Goal: Information Seeking & Learning: Understand process/instructions

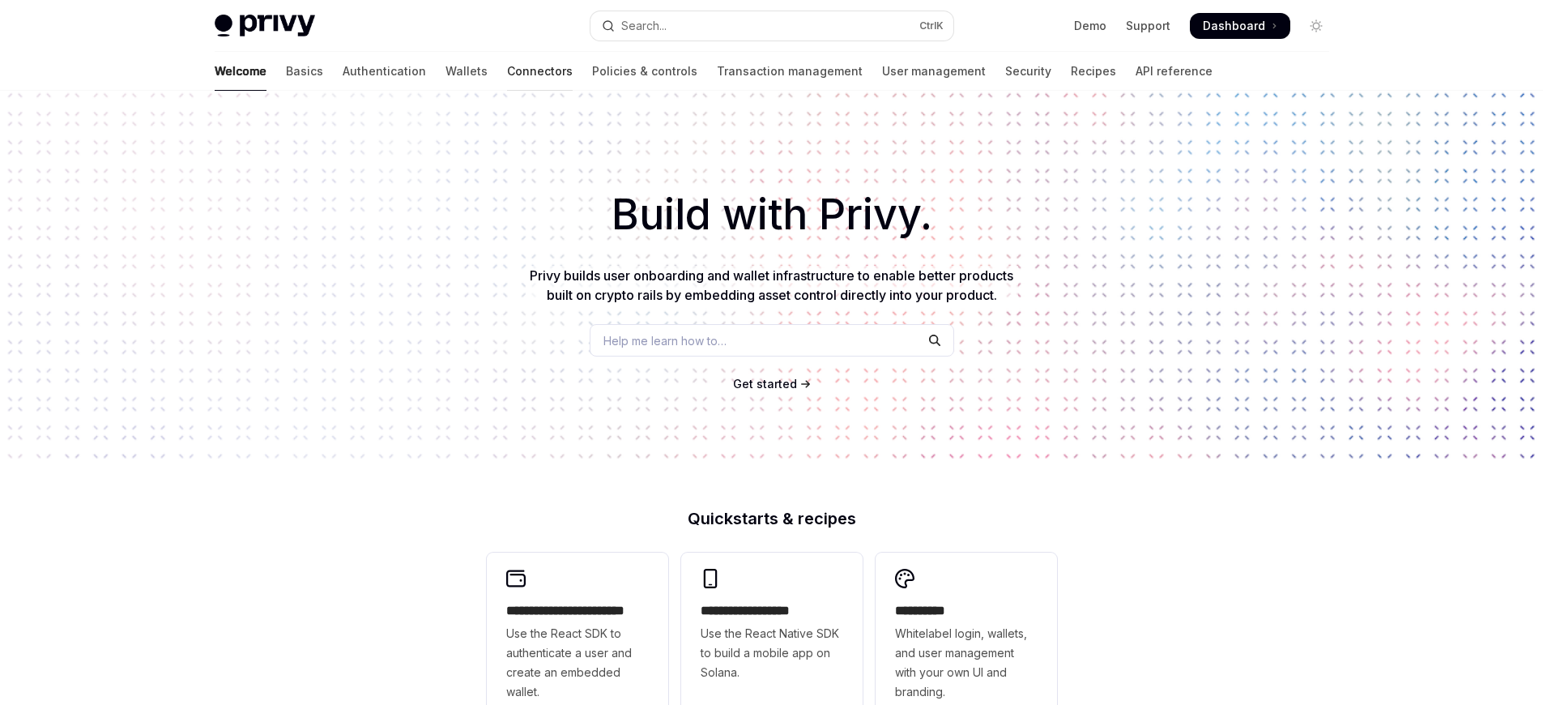
click at [507, 71] on link "Connectors" at bounding box center [540, 71] width 66 height 39
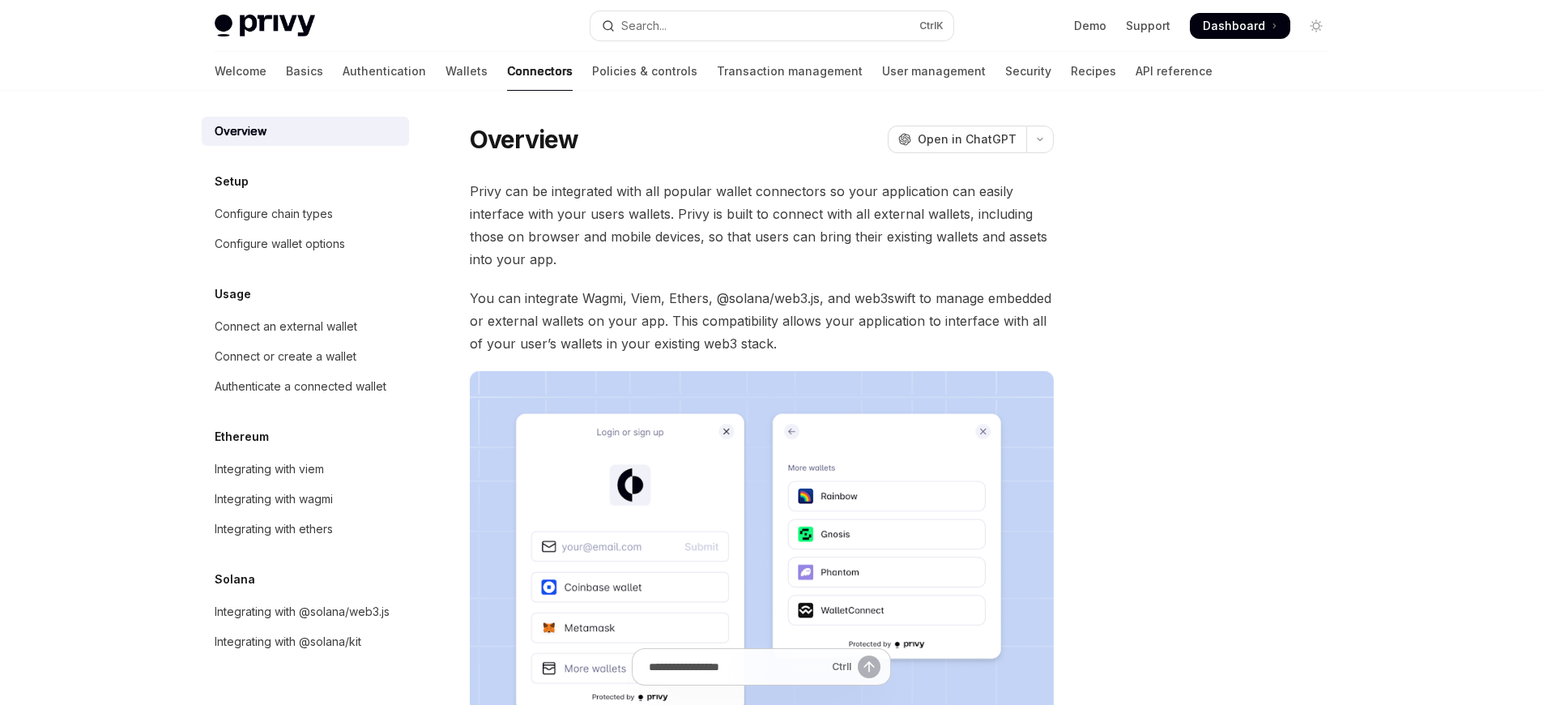
click at [507, 71] on link "Connectors" at bounding box center [540, 71] width 66 height 39
type textarea "*"
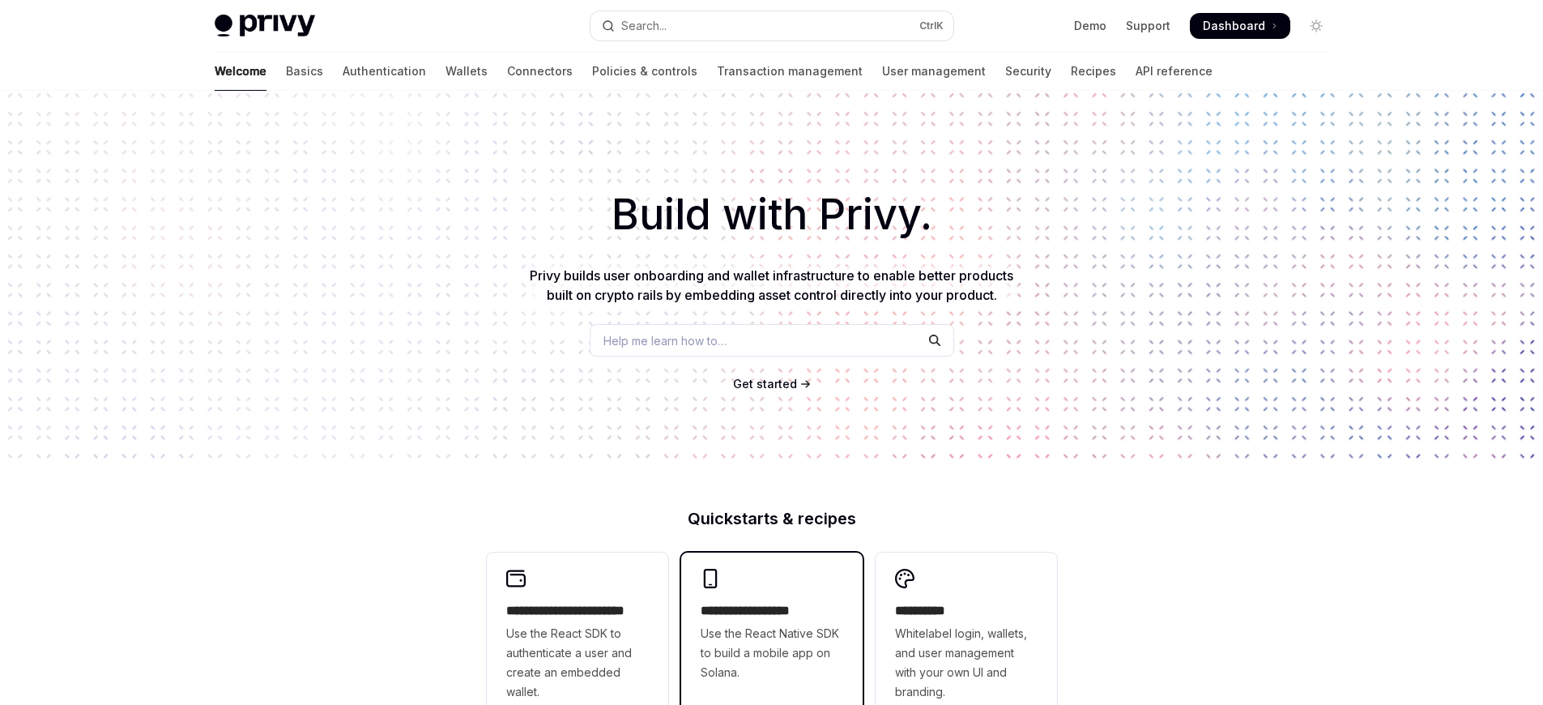
click at [771, 643] on span "Use the React Native SDK to build a mobile app on Solana." at bounding box center [772, 653] width 143 height 58
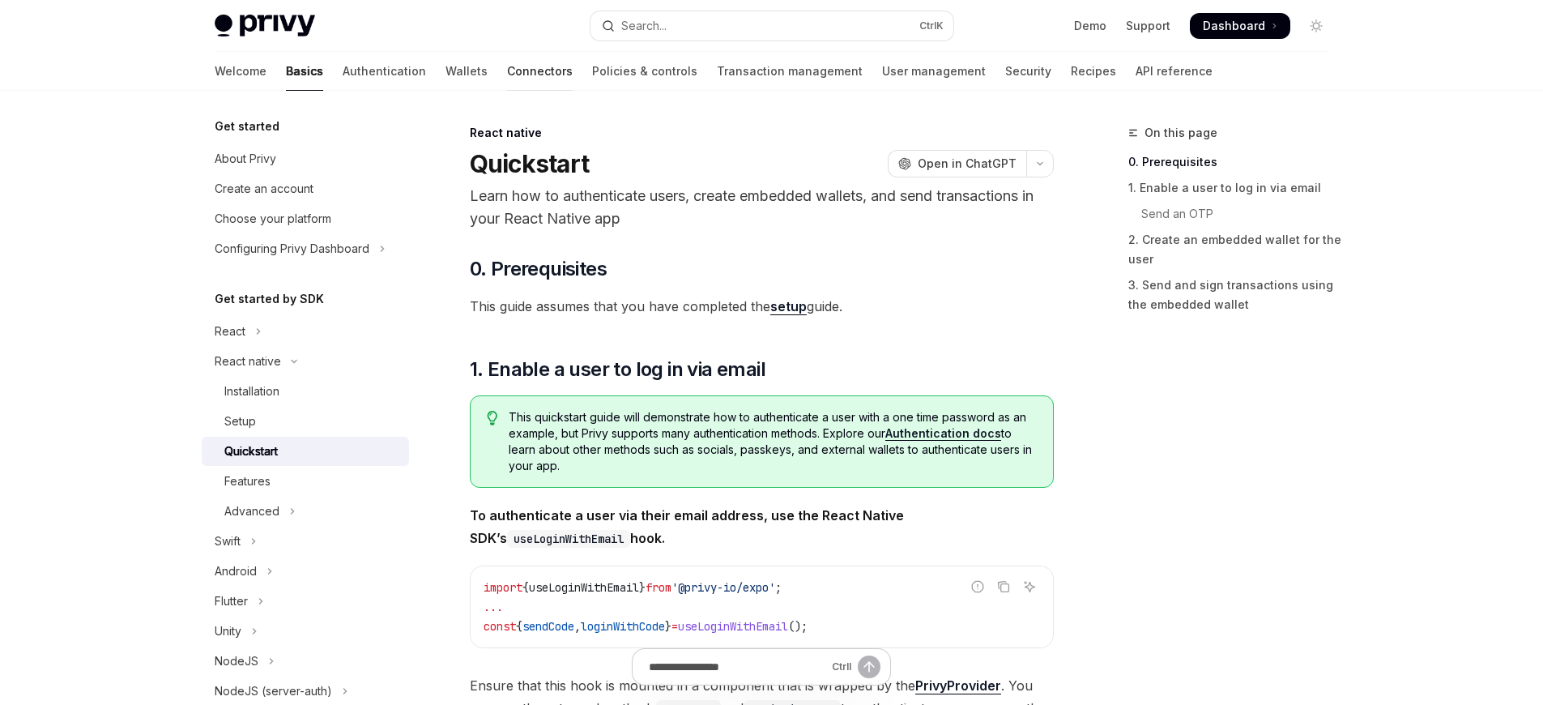
click at [507, 71] on link "Connectors" at bounding box center [540, 71] width 66 height 39
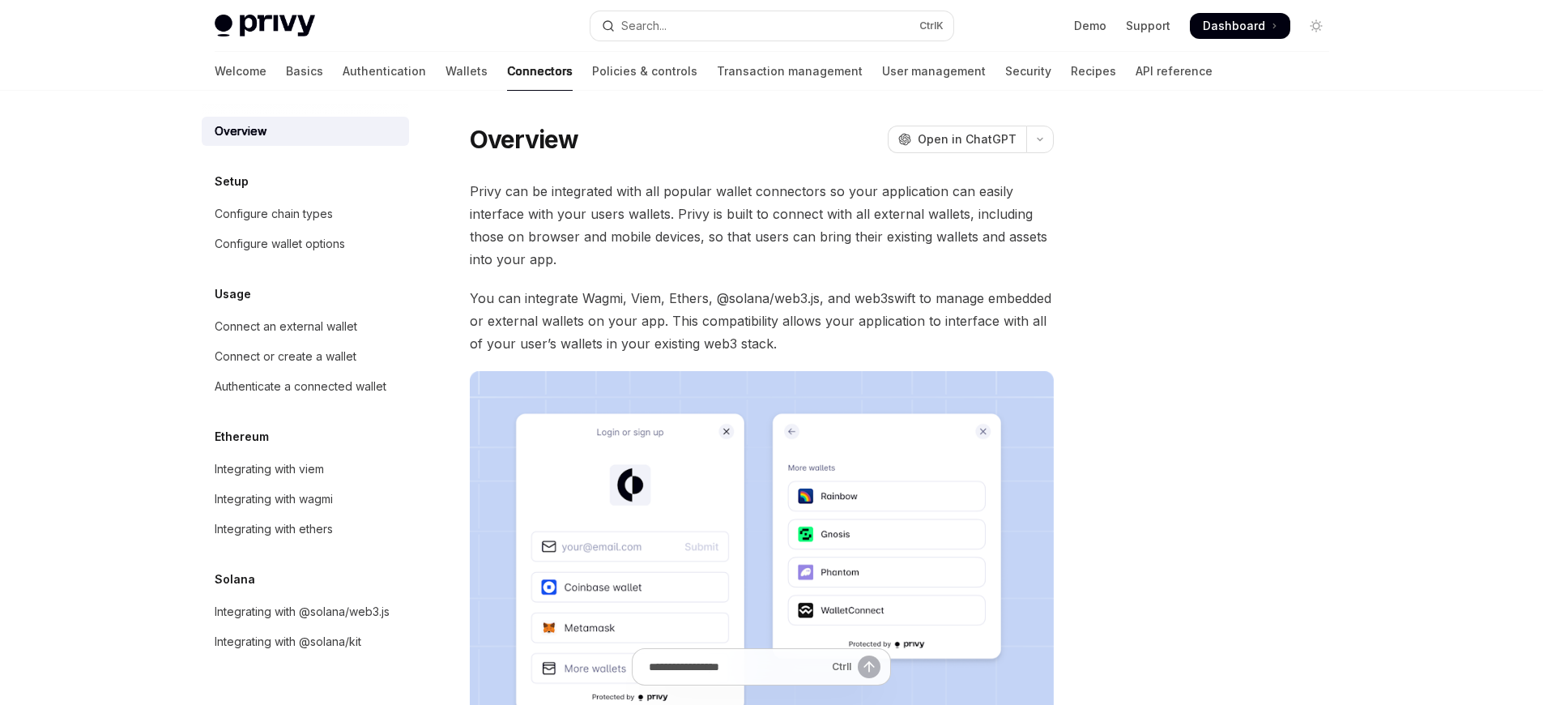
click at [507, 71] on link "Connectors" at bounding box center [540, 71] width 66 height 39
type textarea "*"
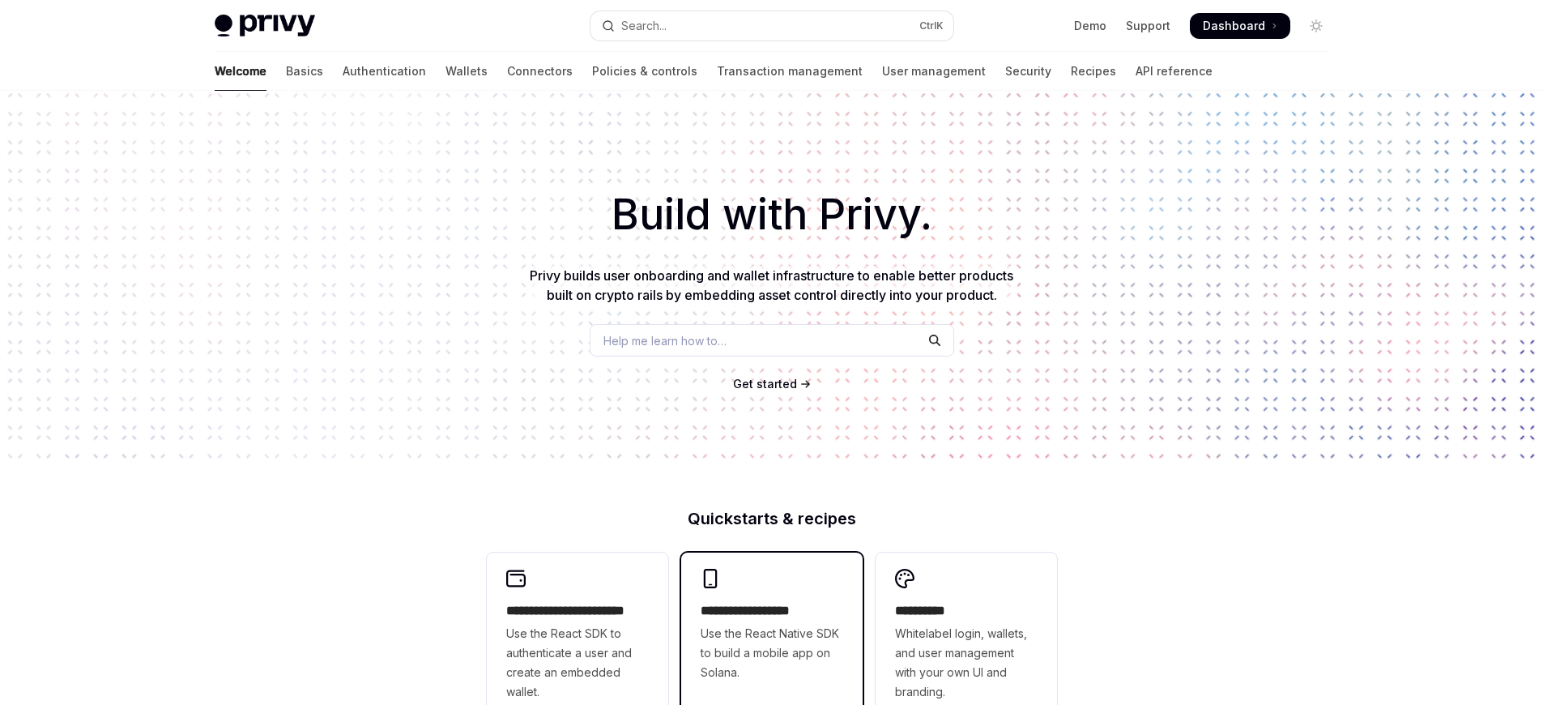
click at [771, 611] on h2 "**********" at bounding box center [772, 610] width 143 height 19
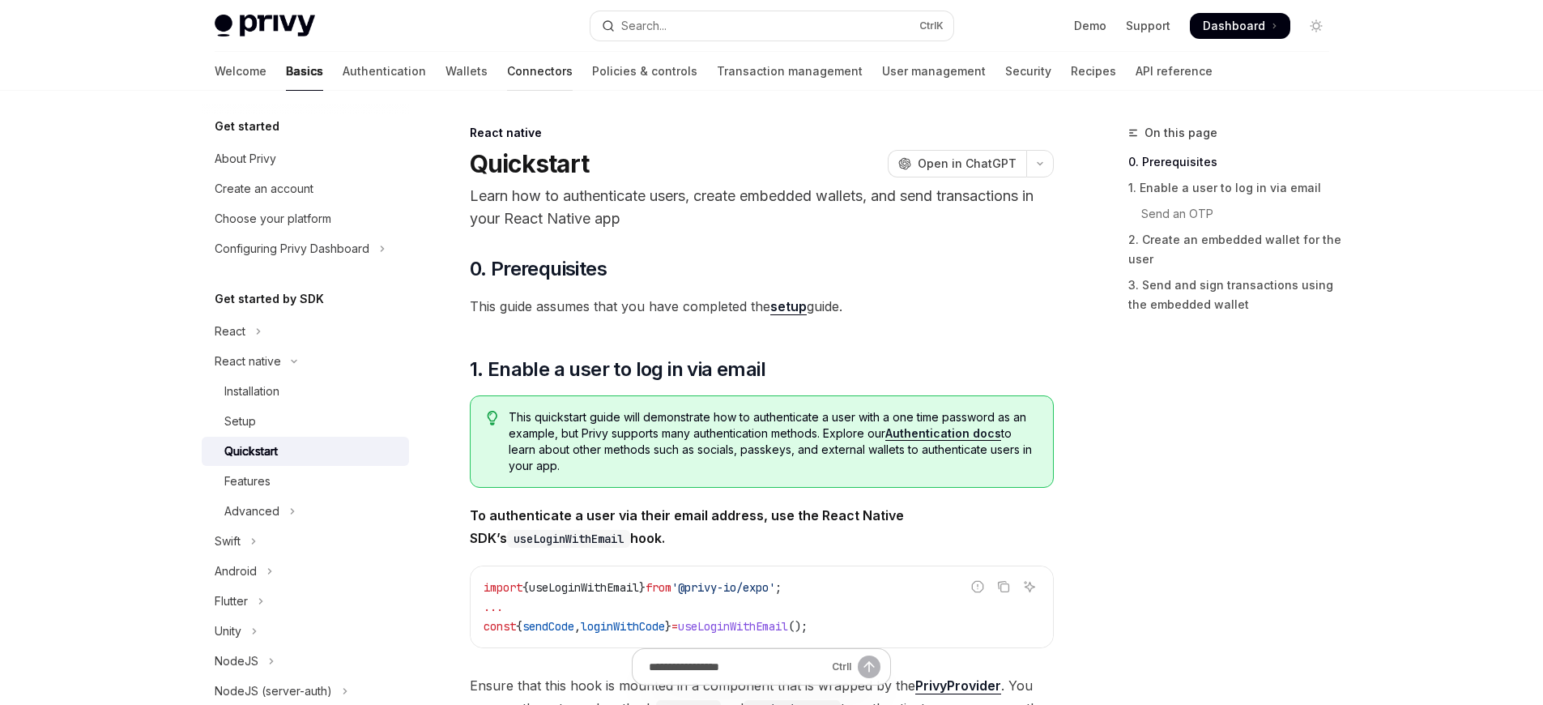
click at [507, 71] on link "Connectors" at bounding box center [540, 71] width 66 height 39
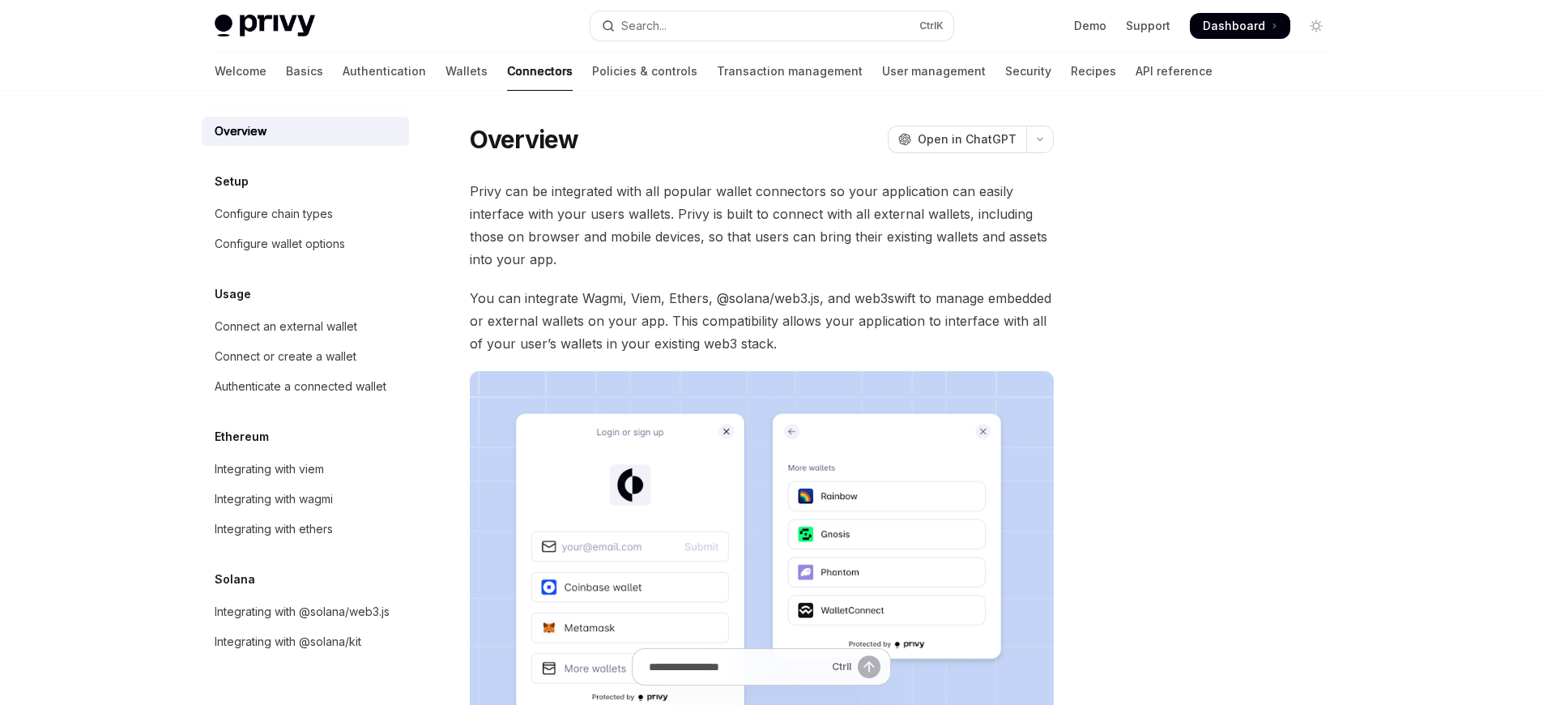
click at [507, 71] on link "Connectors" at bounding box center [540, 71] width 66 height 39
type textarea "*"
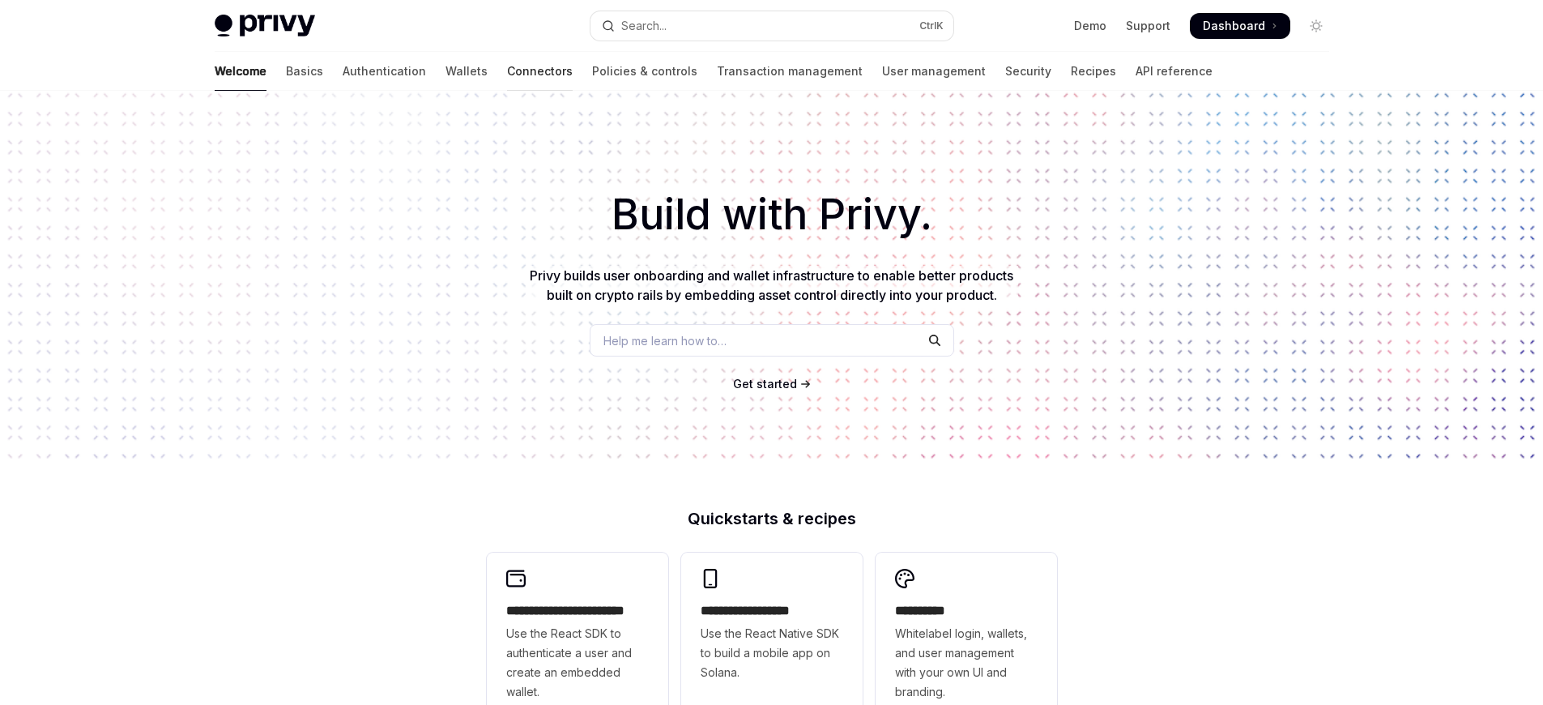
click at [507, 71] on link "Connectors" at bounding box center [540, 71] width 66 height 39
type textarea "*"
click at [771, 643] on span "Use the React Native SDK to build a mobile app on Solana." at bounding box center [772, 653] width 143 height 58
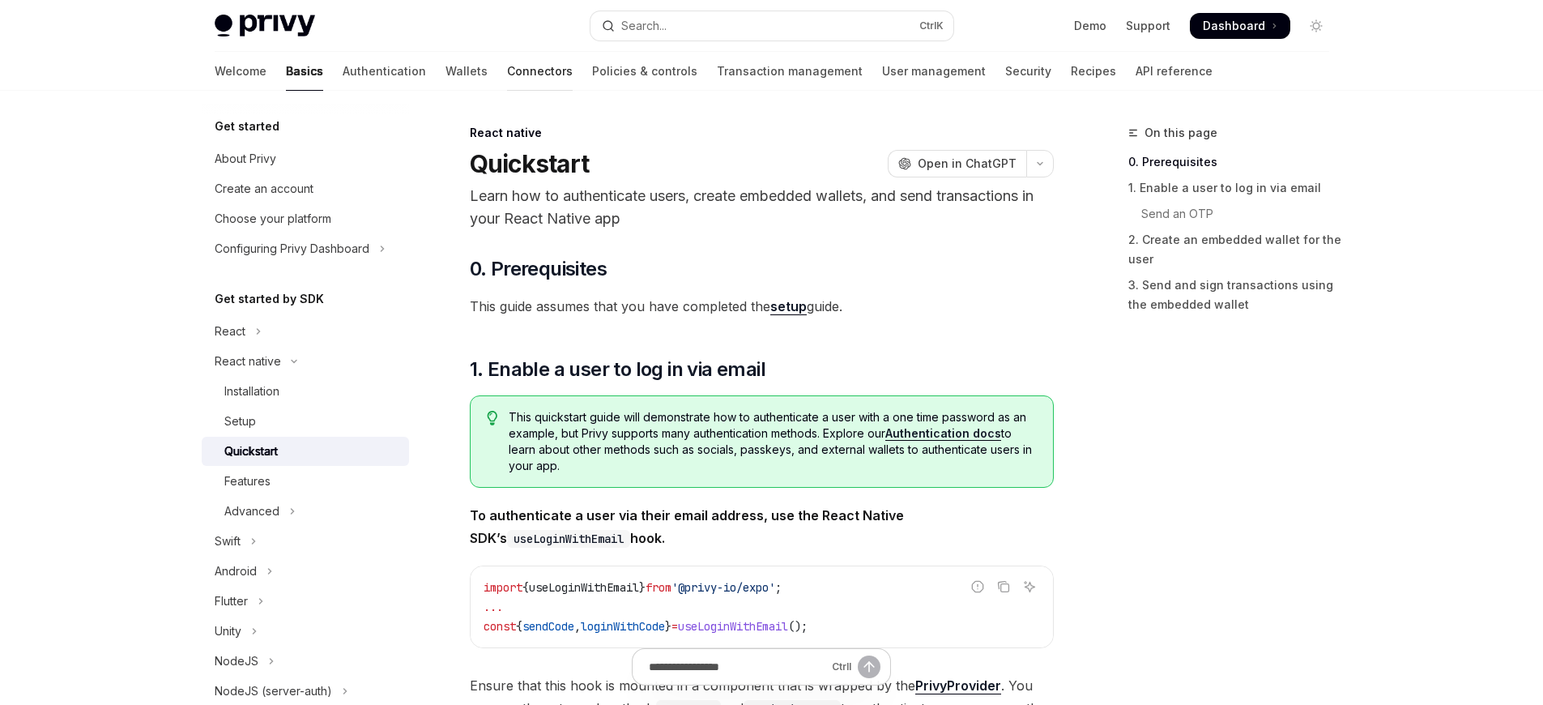
click at [507, 71] on link "Connectors" at bounding box center [540, 71] width 66 height 39
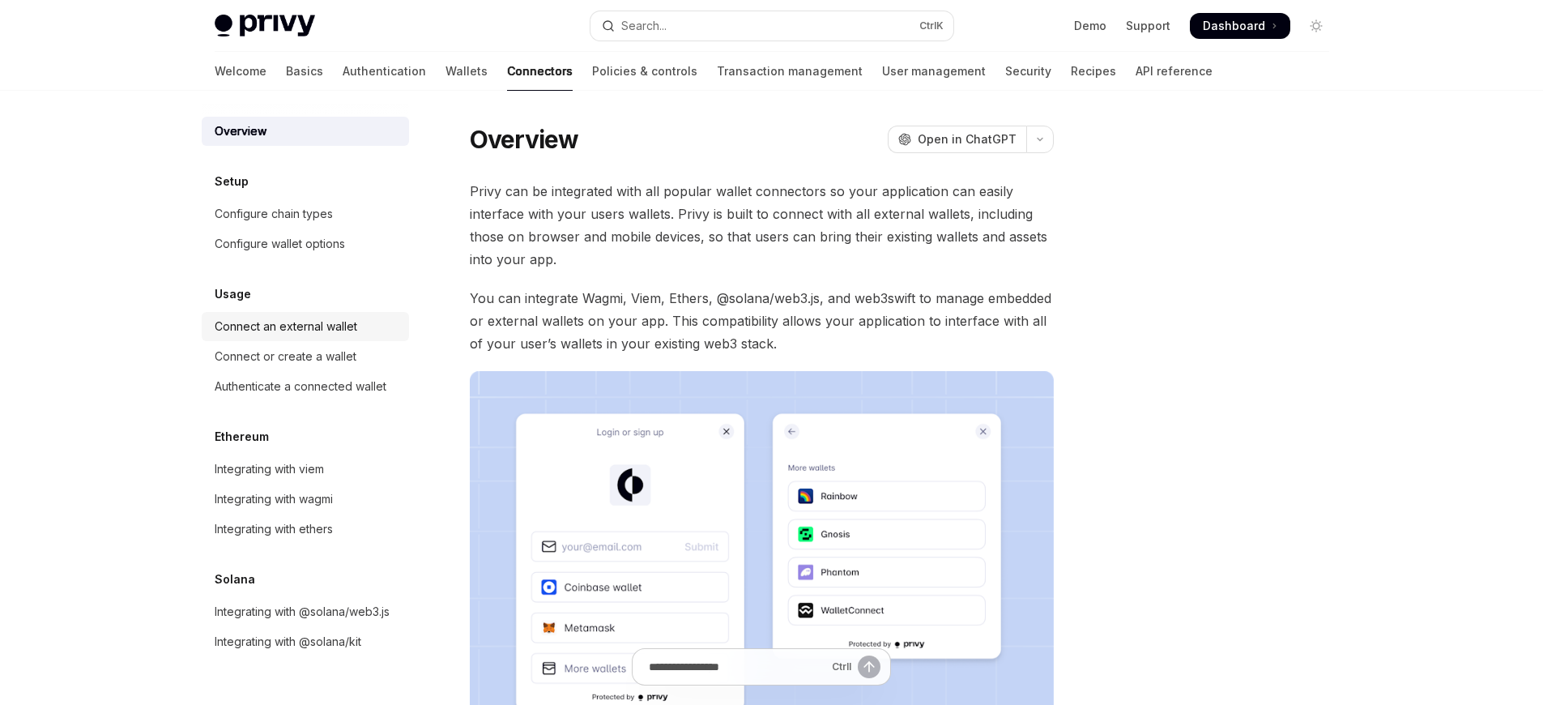
click at [275, 326] on div "Connect an external wallet" at bounding box center [286, 326] width 143 height 19
type textarea "*"
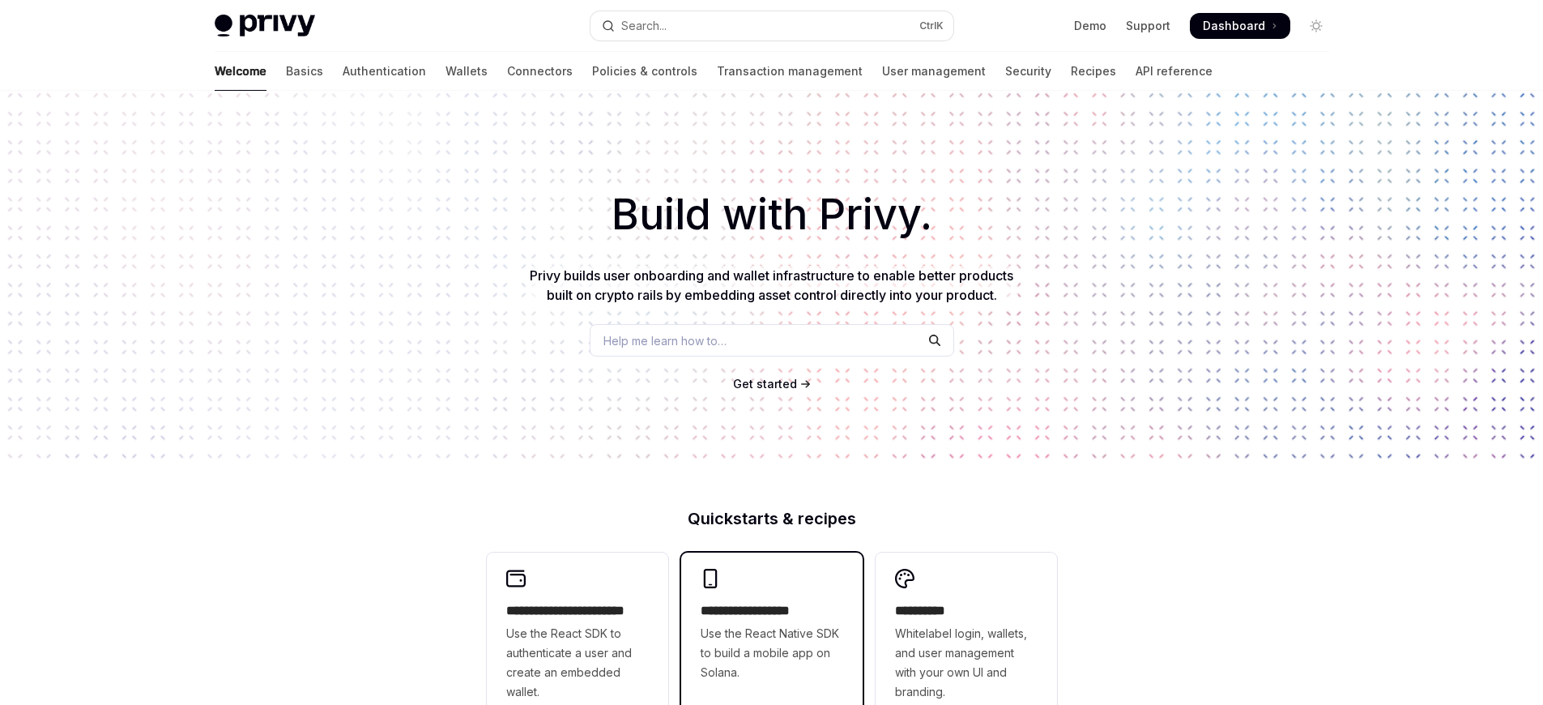
click at [771, 611] on h2 "**********" at bounding box center [772, 610] width 143 height 19
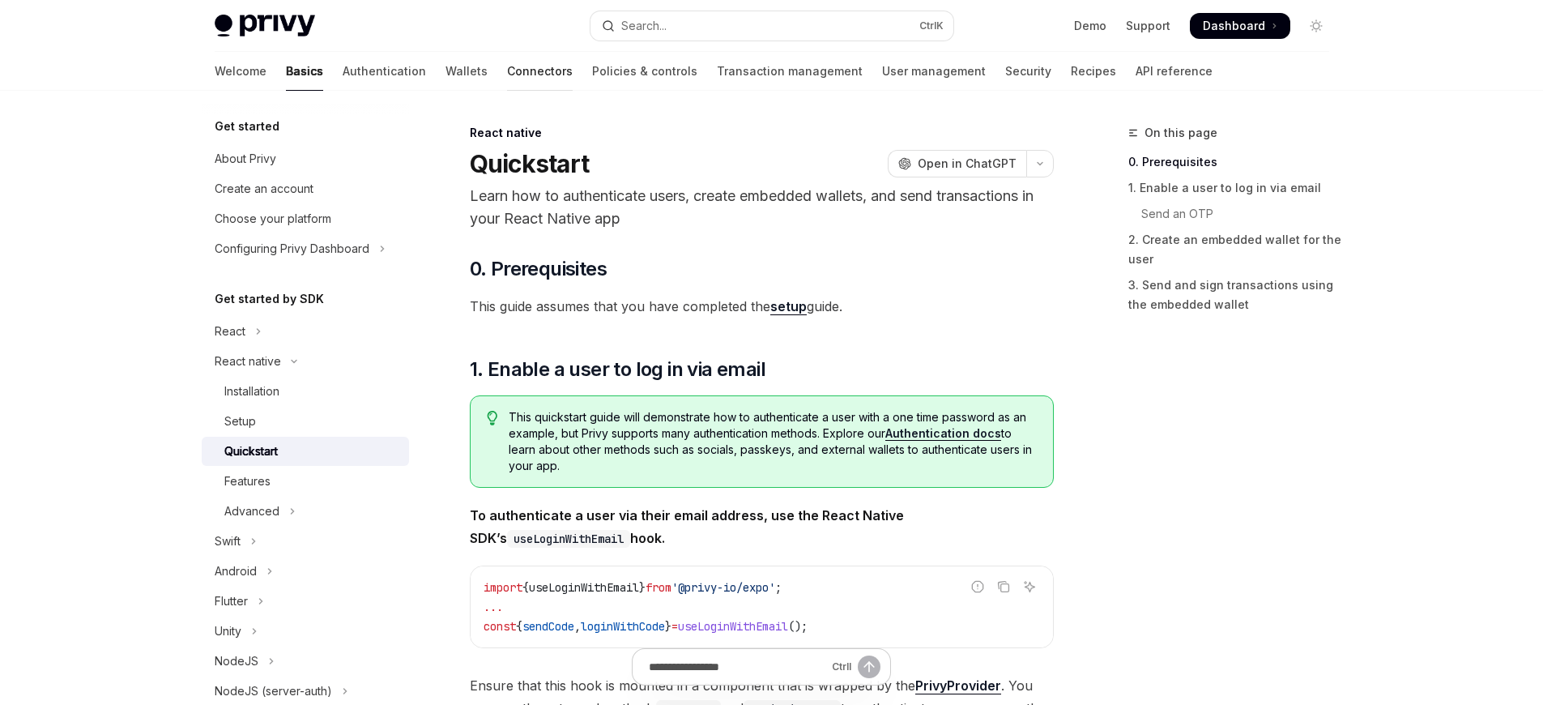
click at [507, 71] on link "Connectors" at bounding box center [540, 71] width 66 height 39
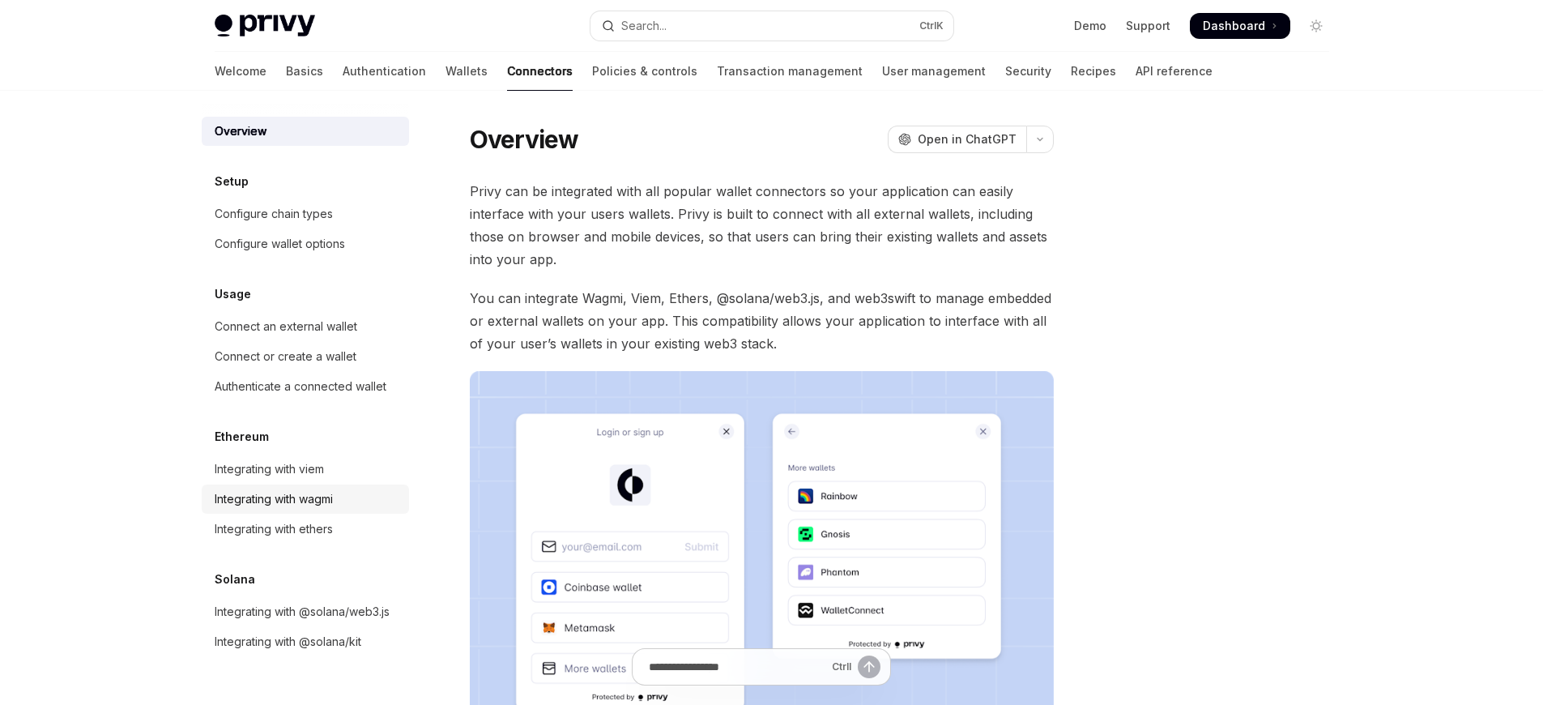
click at [305, 499] on div "Integrating with wagmi" at bounding box center [274, 498] width 118 height 19
type textarea "*"
